Goal: Browse casually

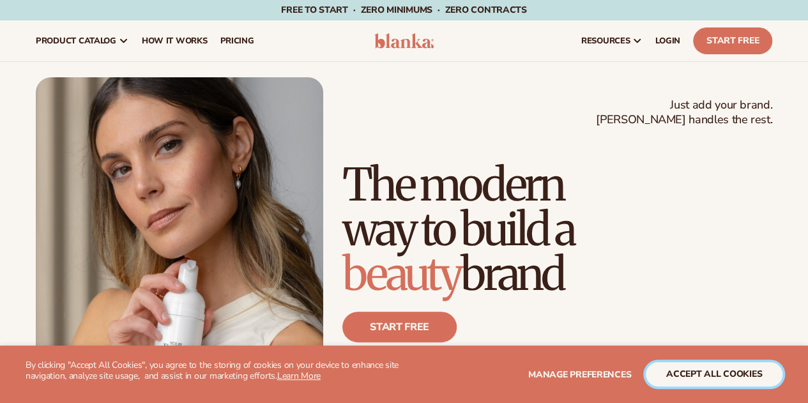
click at [701, 373] on button "accept all cookies" at bounding box center [714, 374] width 137 height 24
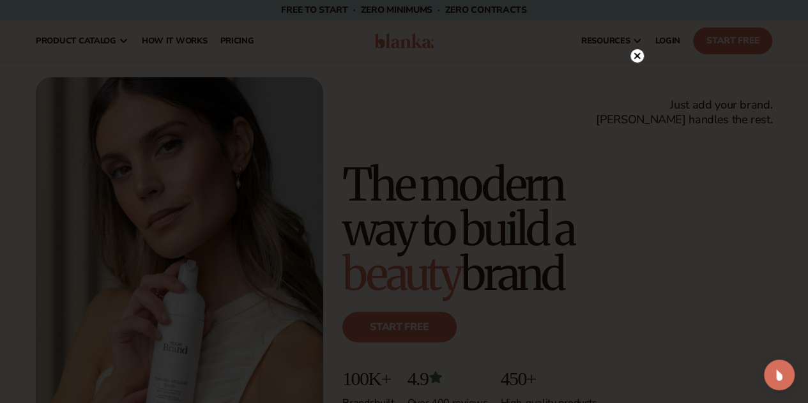
click at [633, 52] on circle at bounding box center [637, 55] width 13 height 13
